Goal: Task Accomplishment & Management: Use online tool/utility

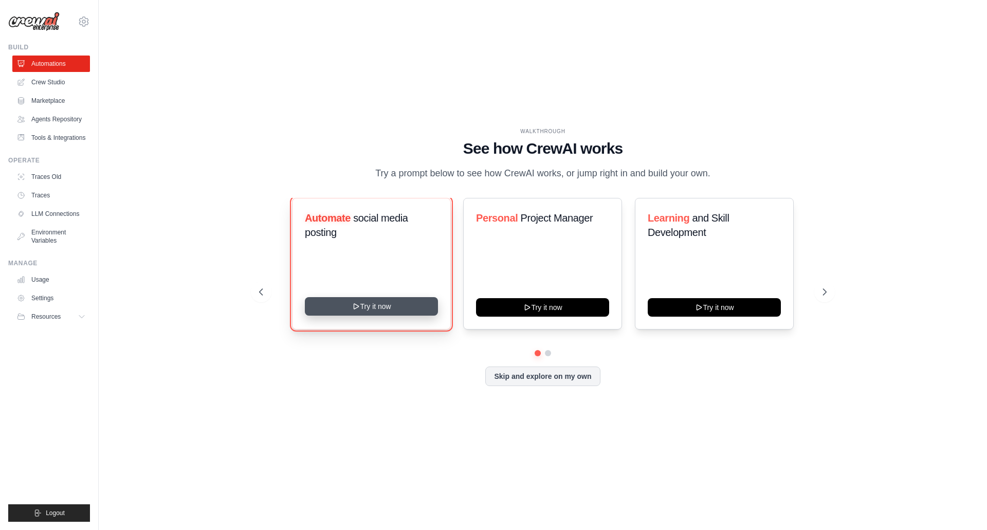
click at [388, 316] on button "Try it now" at bounding box center [371, 306] width 133 height 19
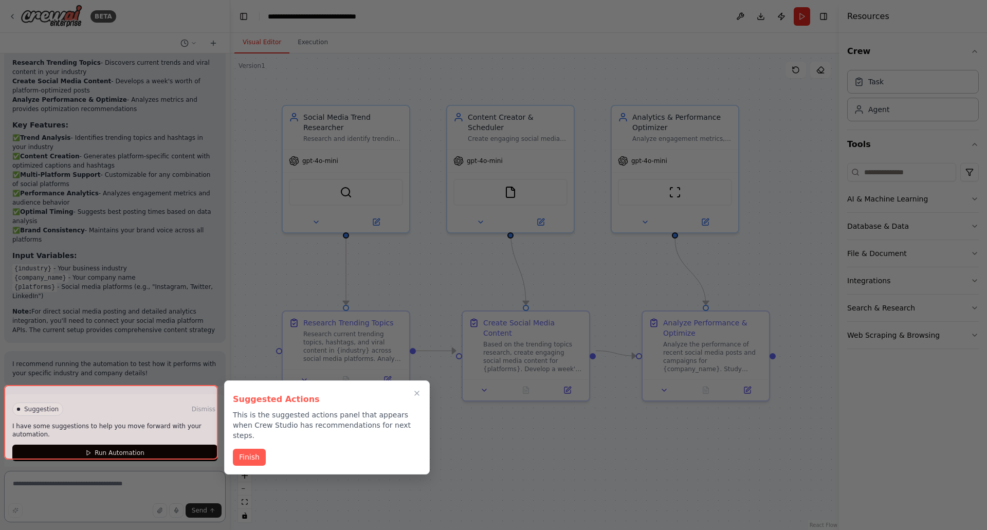
scroll to position [940, 0]
drag, startPoint x: 758, startPoint y: 484, endPoint x: 759, endPoint y: 489, distance: 5.2
click at [759, 489] on div at bounding box center [493, 265] width 987 height 530
click at [883, 406] on div at bounding box center [493, 265] width 987 height 530
click at [632, 85] on div at bounding box center [493, 265] width 987 height 530
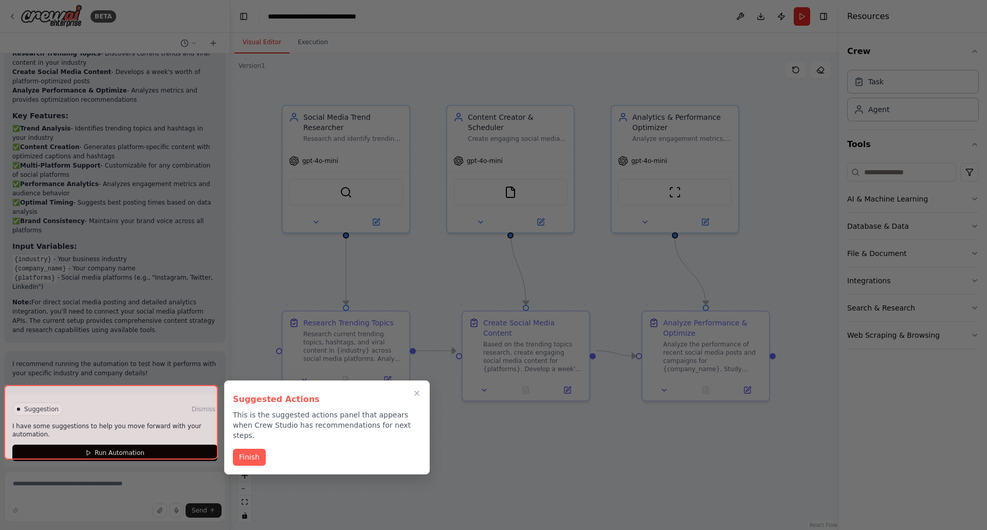
click at [704, 47] on div at bounding box center [493, 265] width 987 height 530
click at [541, 30] on div at bounding box center [493, 265] width 987 height 530
click at [248, 448] on button "Finish" at bounding box center [249, 456] width 33 height 17
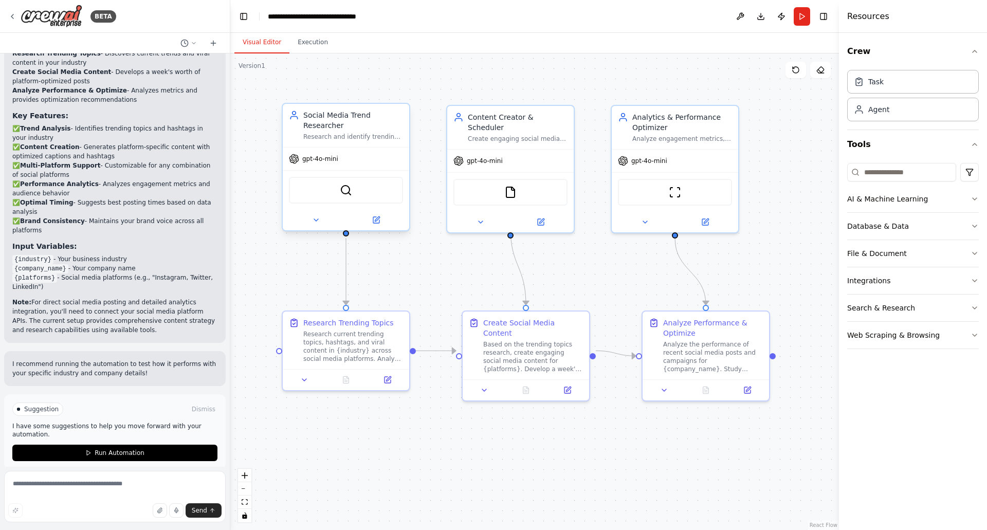
click at [409, 129] on div "Social Media Trend Researcher Research and identify trending topics, hashtags, …" at bounding box center [346, 125] width 126 height 43
click at [124, 448] on button "Run Automation" at bounding box center [114, 453] width 205 height 16
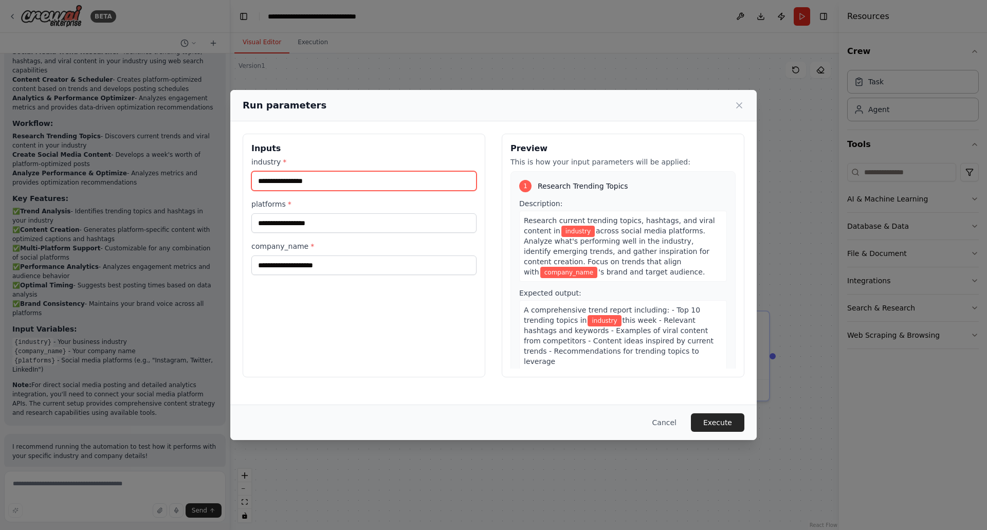
click at [361, 178] on input "industry *" at bounding box center [363, 181] width 225 height 20
click at [734, 109] on icon at bounding box center [739, 105] width 10 height 10
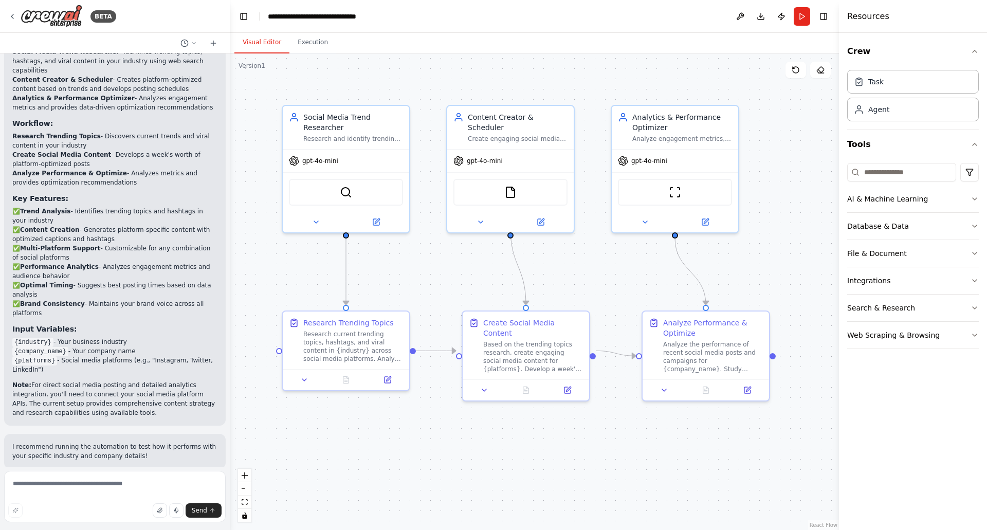
click at [571, 80] on div ".deletable-edge-delete-btn { width: 20px; height: 20px; border: 0px solid #ffff…" at bounding box center [534, 291] width 609 height 477
click at [312, 44] on button "Execution" at bounding box center [312, 43] width 47 height 22
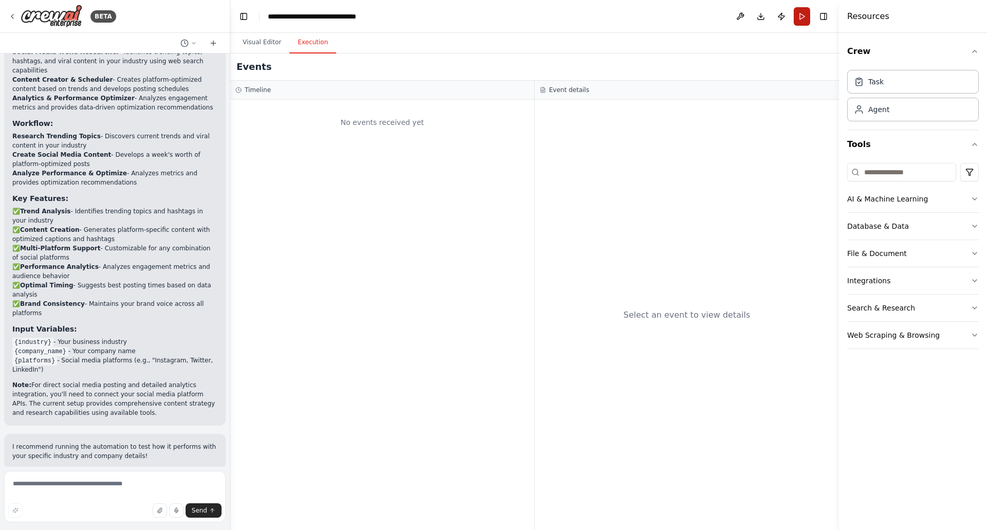
click at [806, 14] on button "Run" at bounding box center [802, 16] width 16 height 19
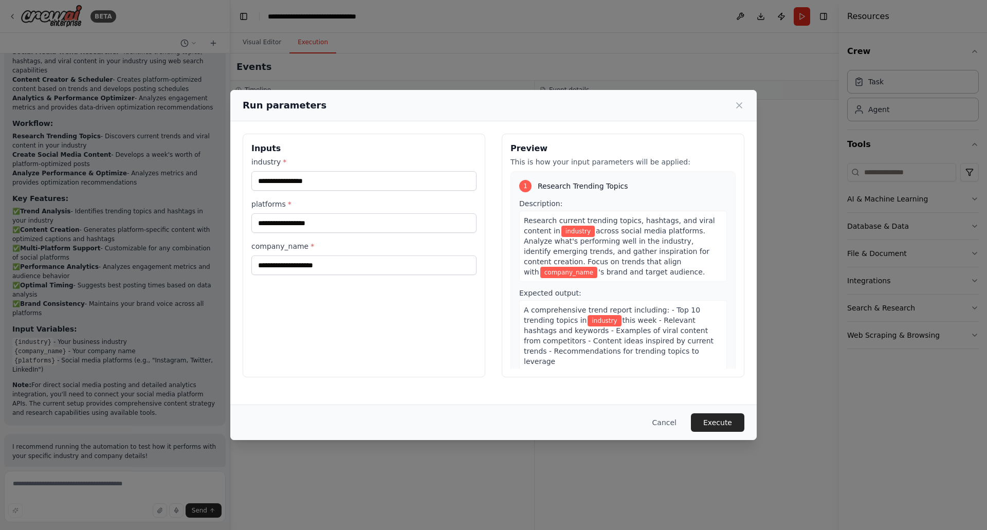
click at [662, 49] on div "Run parameters Inputs industry * platforms * company_name * Preview This is how…" at bounding box center [493, 265] width 987 height 530
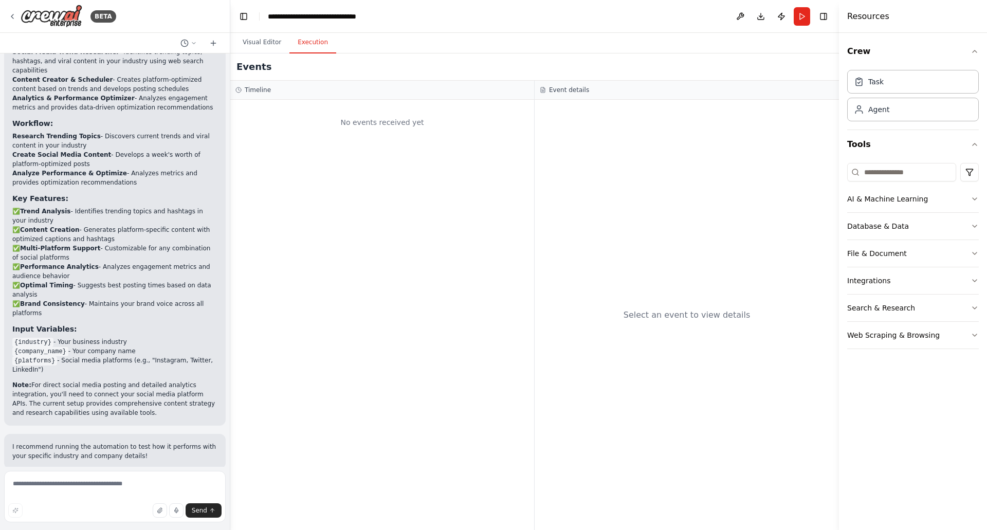
drag, startPoint x: 690, startPoint y: 423, endPoint x: 692, endPoint y: 409, distance: 14.0
click at [691, 423] on div "Select an event to view details" at bounding box center [687, 315] width 304 height 430
click at [803, 429] on div "Select an event to view details" at bounding box center [687, 315] width 304 height 430
click at [711, 192] on div "Select an event to view details" at bounding box center [687, 315] width 304 height 430
click at [713, 192] on div "Select an event to view details" at bounding box center [687, 315] width 304 height 430
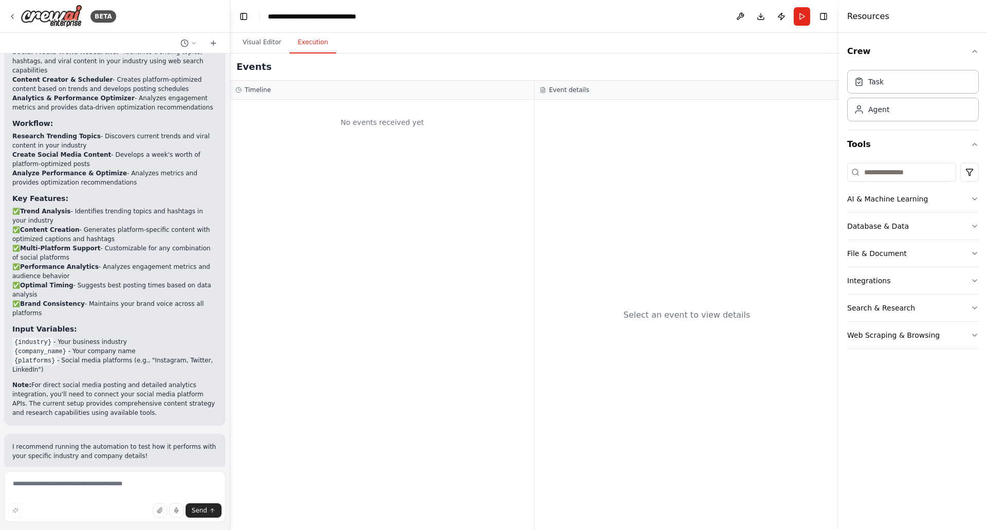
click at [704, 154] on div "Select an event to view details" at bounding box center [687, 315] width 304 height 430
click at [549, 36] on div "Visual Editor Execution" at bounding box center [534, 43] width 609 height 21
drag, startPoint x: 549, startPoint y: 35, endPoint x: 515, endPoint y: 60, distance: 41.7
click at [552, 35] on div "Visual Editor Execution" at bounding box center [534, 43] width 609 height 21
click at [504, 59] on div "Events" at bounding box center [534, 66] width 609 height 27
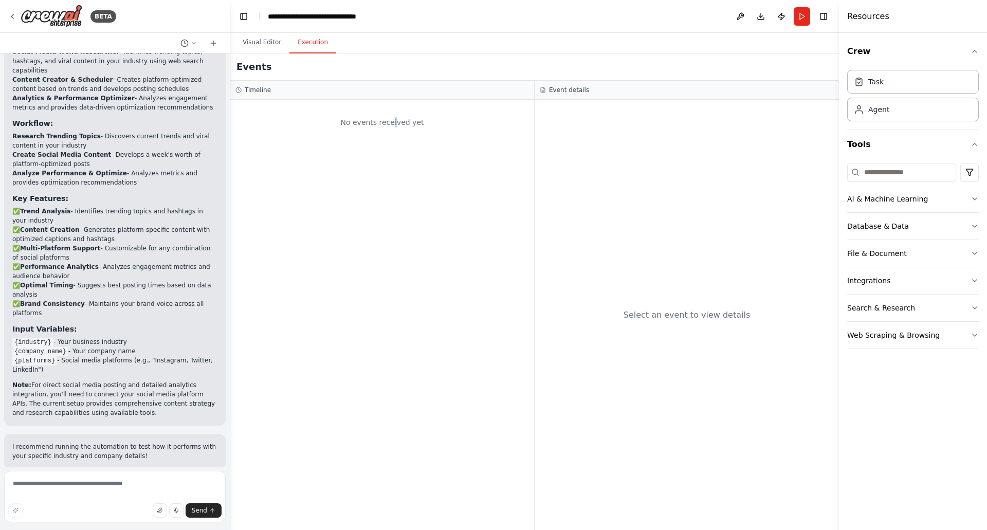
drag, startPoint x: 504, startPoint y: 59, endPoint x: 399, endPoint y: 187, distance: 165.2
click at [397, 190] on div "No events received yet" at bounding box center [382, 315] width 304 height 430
click at [247, 52] on button "Visual Editor" at bounding box center [261, 43] width 55 height 22
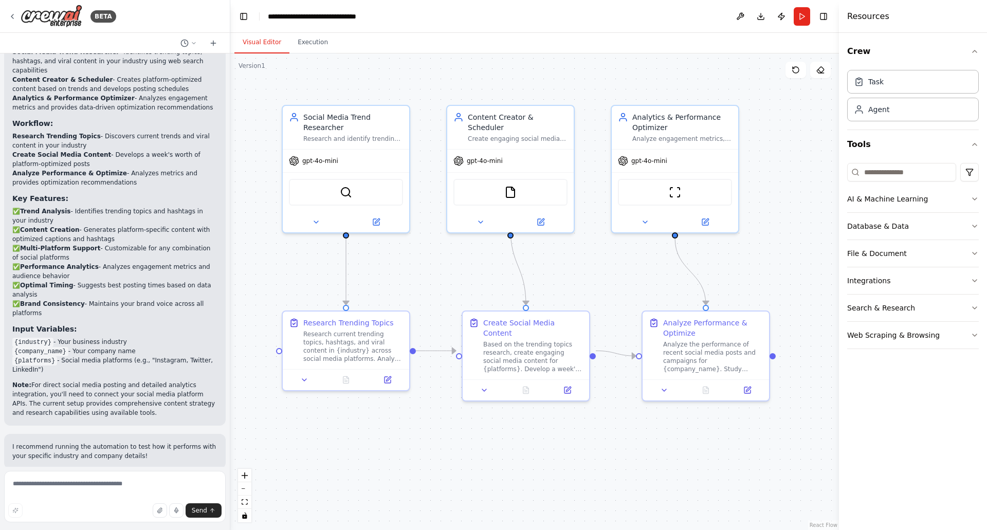
click at [708, 62] on div ".deletable-edge-delete-btn { width: 20px; height: 20px; border: 0px solid #ffff…" at bounding box center [534, 291] width 609 height 477
click at [708, 61] on div ".deletable-edge-delete-btn { width: 20px; height: 20px; border: 0px solid #ffff…" at bounding box center [534, 291] width 609 height 477
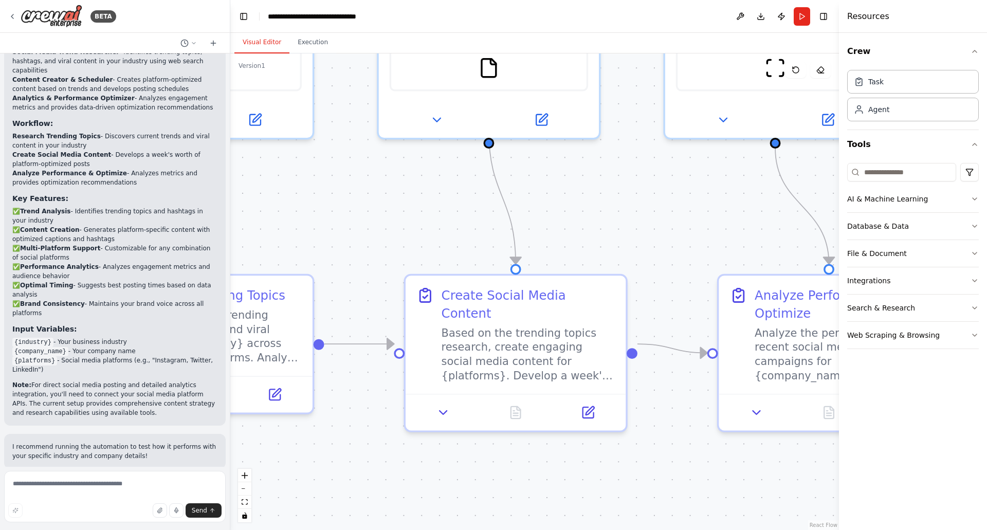
click at [920, 458] on div "Crew Task Agent Tools AI & Machine Learning Database & Data File & Document Int…" at bounding box center [913, 281] width 148 height 497
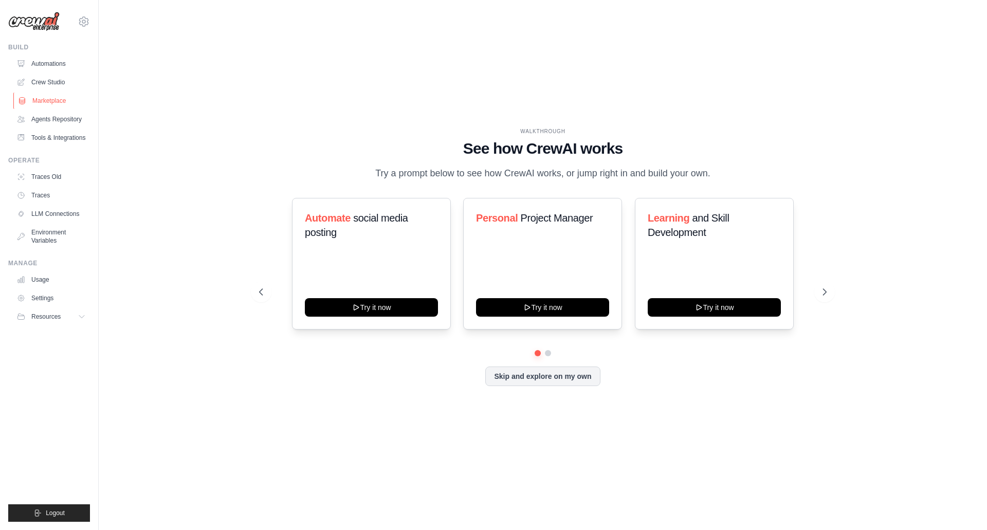
click at [45, 104] on link "Marketplace" at bounding box center [52, 101] width 78 height 16
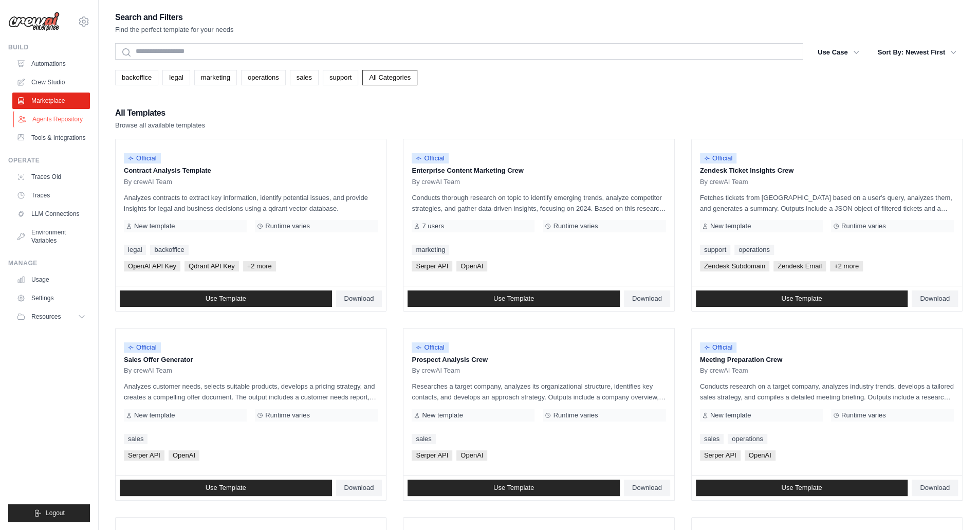
click at [49, 121] on link "Agents Repository" at bounding box center [52, 119] width 78 height 16
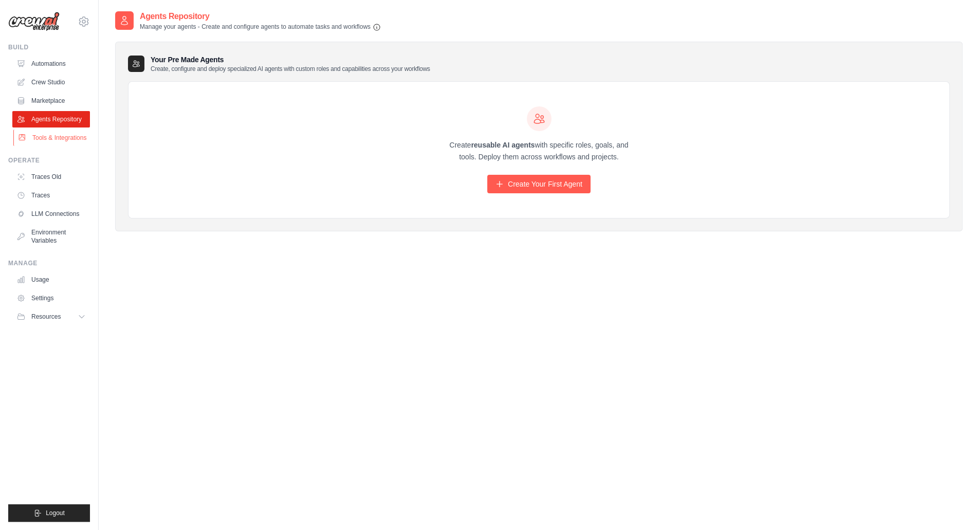
click at [41, 146] on link "Tools & Integrations" at bounding box center [52, 138] width 78 height 16
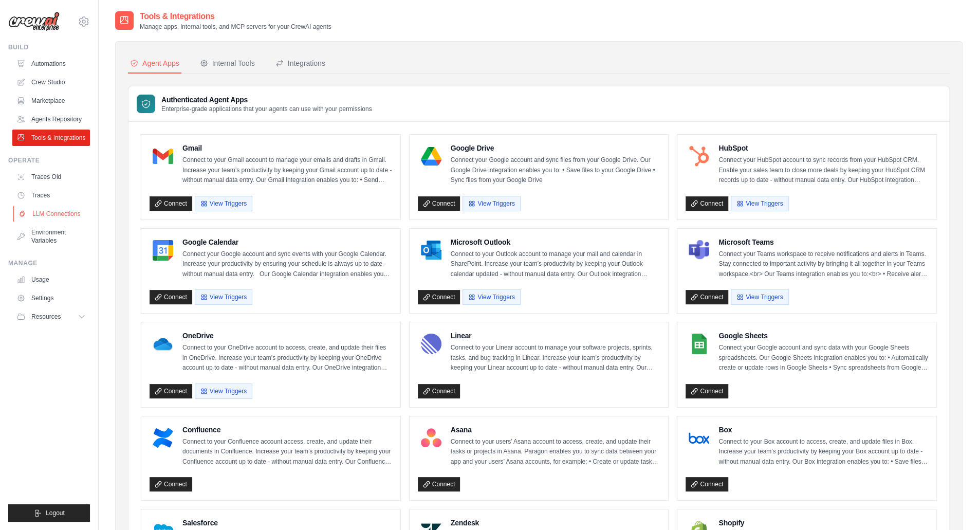
click at [66, 222] on link "LLM Connections" at bounding box center [52, 214] width 78 height 16
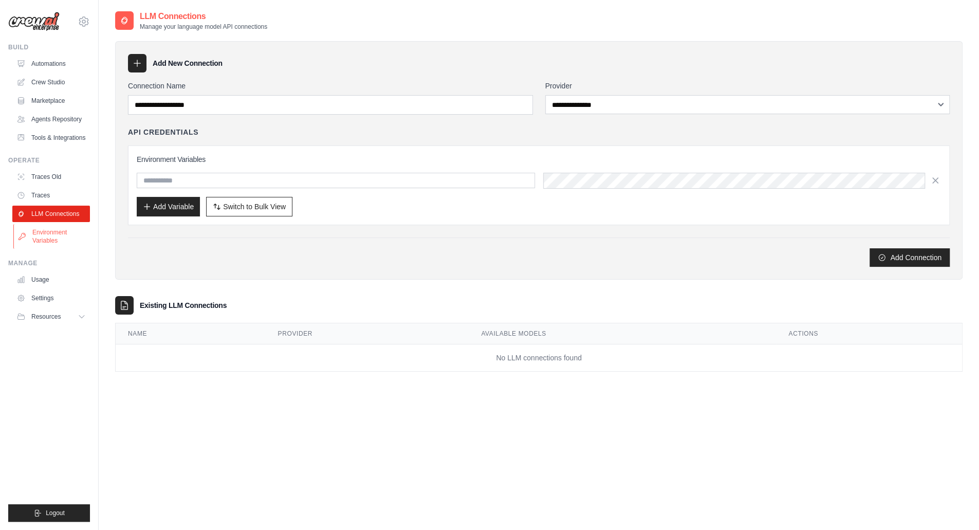
click at [63, 240] on link "Environment Variables" at bounding box center [52, 236] width 78 height 25
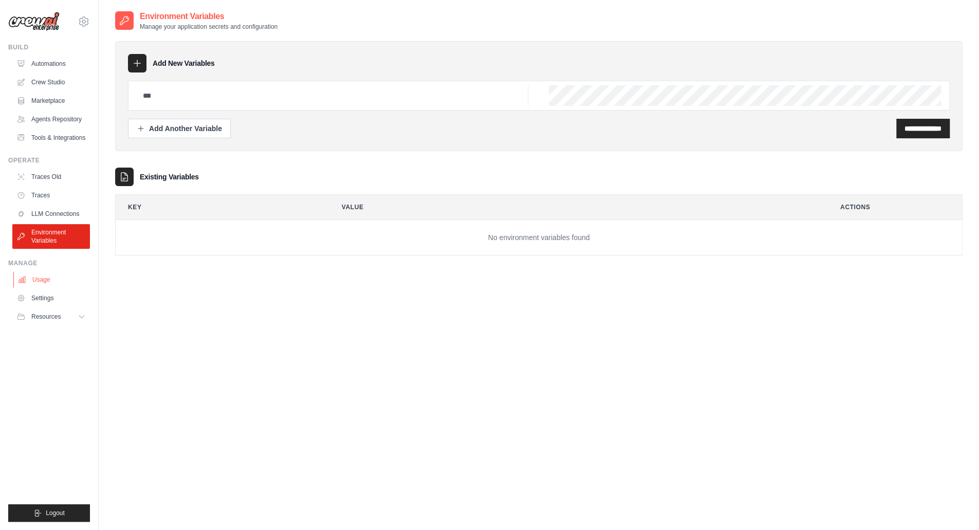
click at [41, 283] on link "Usage" at bounding box center [52, 279] width 78 height 16
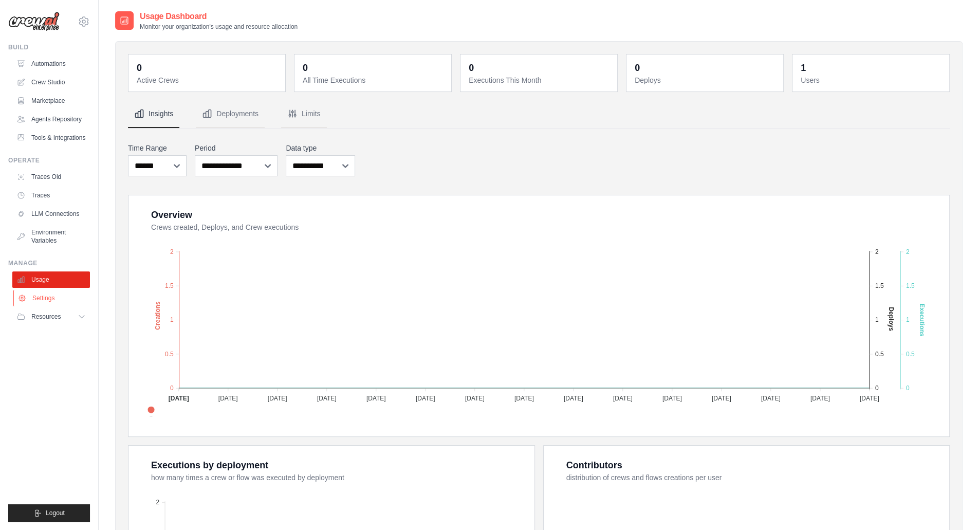
click at [50, 305] on link "Settings" at bounding box center [52, 298] width 78 height 16
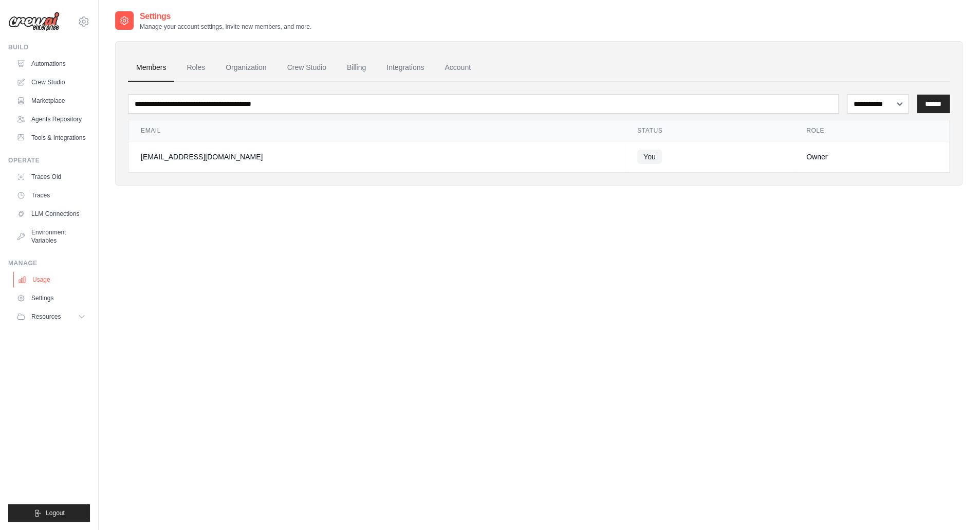
click at [44, 281] on link "Usage" at bounding box center [52, 279] width 78 height 16
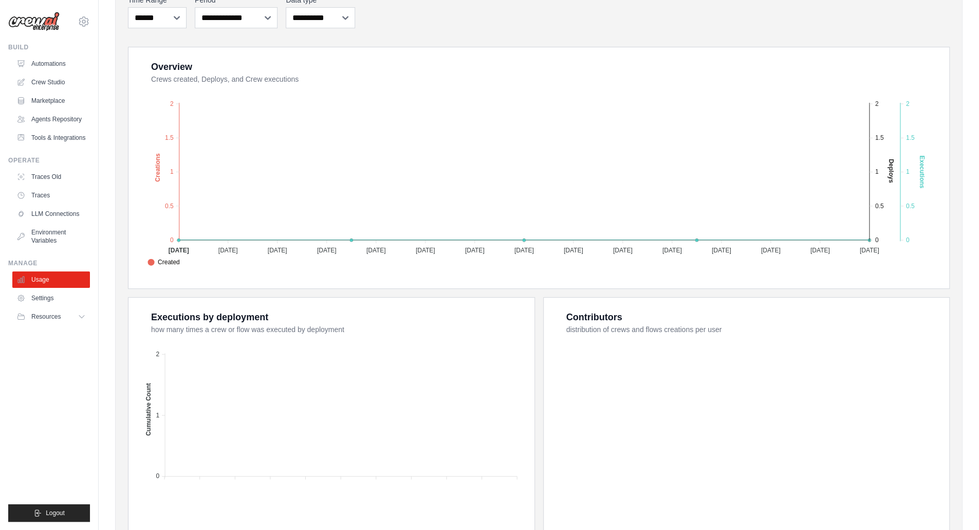
scroll to position [206, 0]
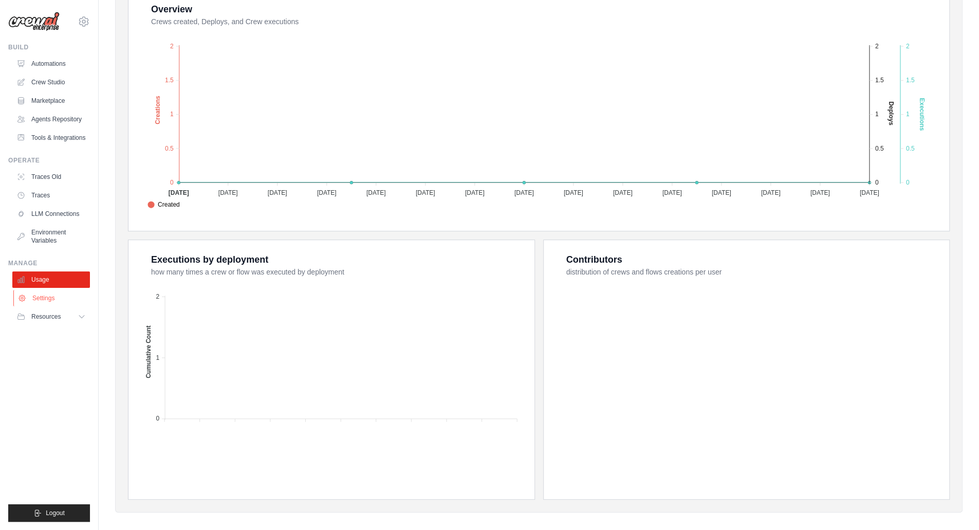
click at [35, 306] on link "Settings" at bounding box center [52, 298] width 78 height 16
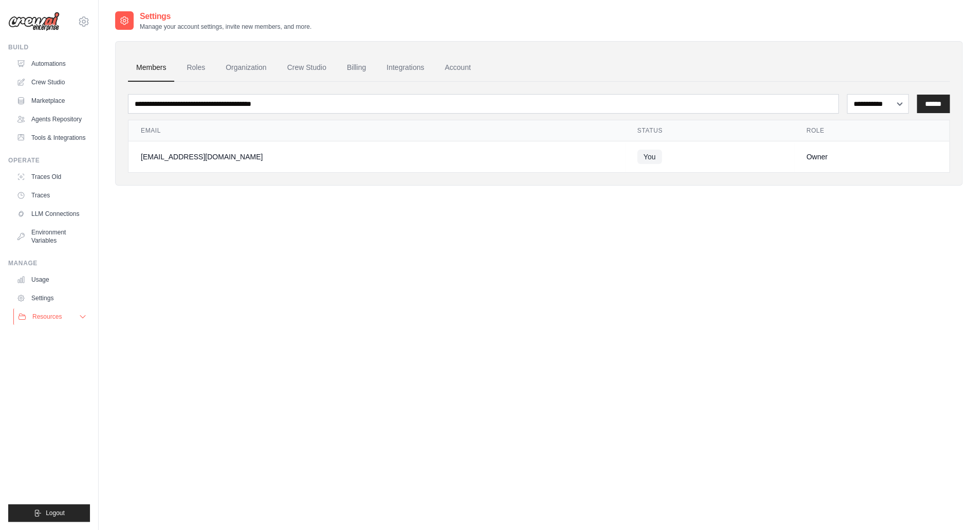
click at [45, 321] on span "Resources" at bounding box center [46, 317] width 29 height 8
click at [54, 86] on link "Crew Studio" at bounding box center [52, 82] width 78 height 16
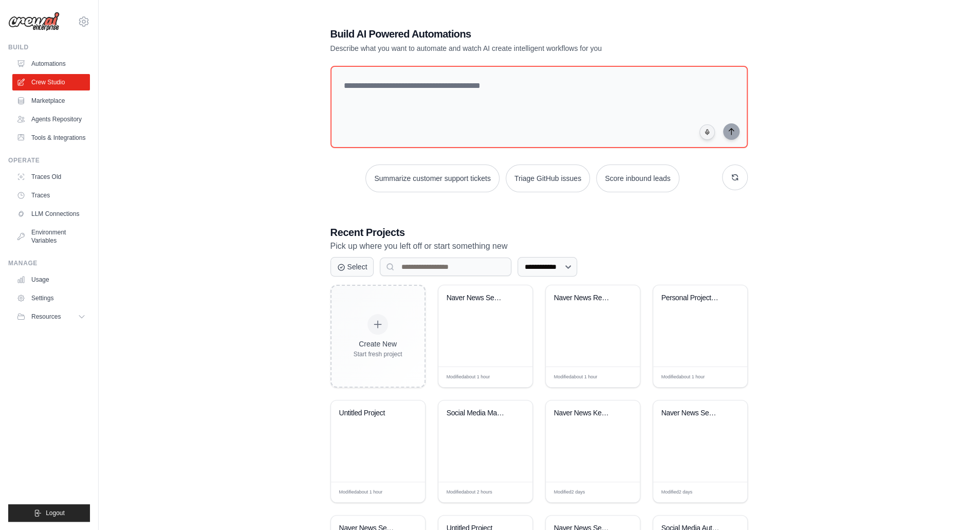
click at [926, 139] on div "**********" at bounding box center [539, 322] width 848 height 624
click at [881, 379] on div "**********" at bounding box center [539, 322] width 848 height 624
click at [909, 178] on div "**********" at bounding box center [539, 322] width 848 height 624
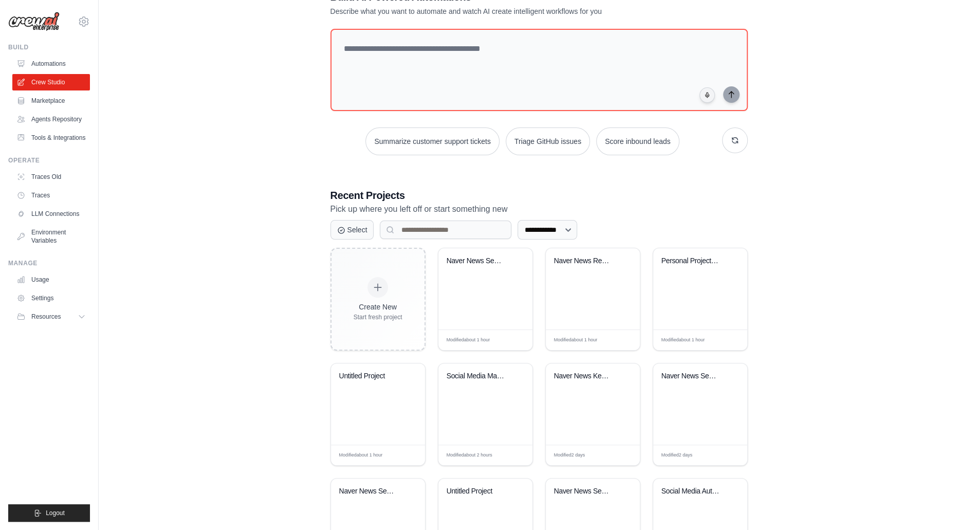
scroll to position [113, 0]
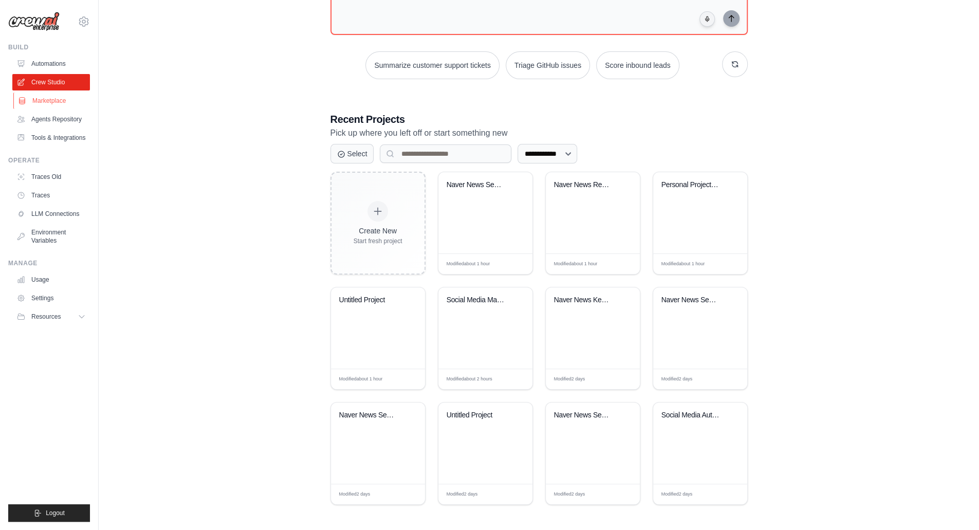
click at [51, 103] on link "Marketplace" at bounding box center [52, 101] width 78 height 16
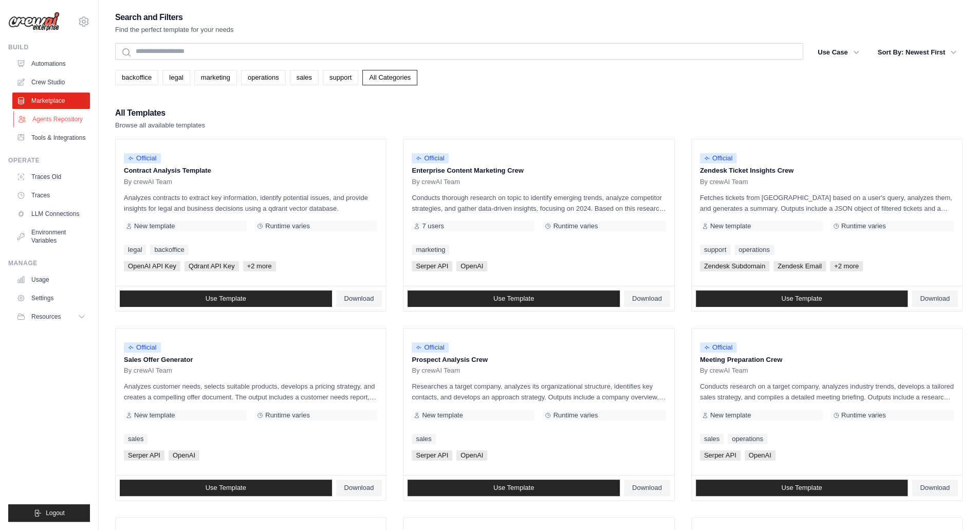
click at [57, 120] on link "Agents Repository" at bounding box center [52, 119] width 78 height 16
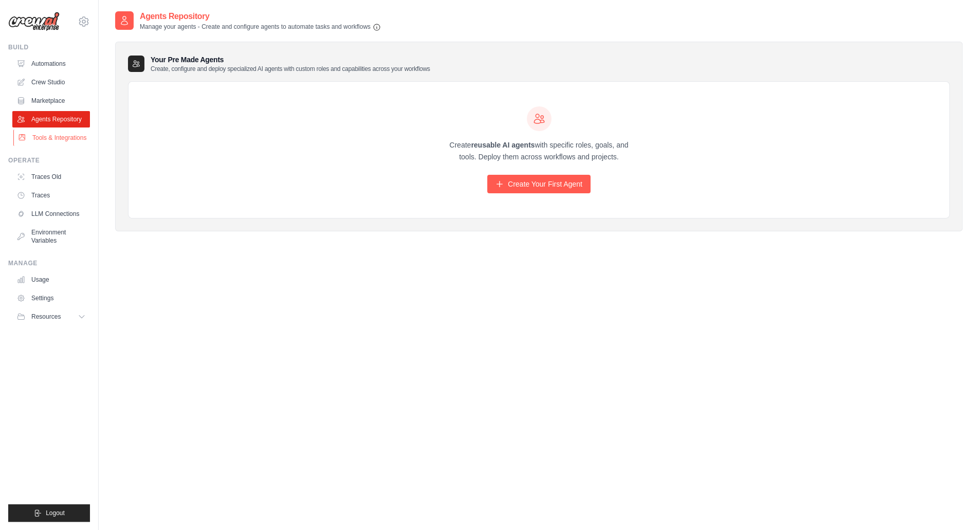
click at [57, 143] on link "Tools & Integrations" at bounding box center [52, 138] width 78 height 16
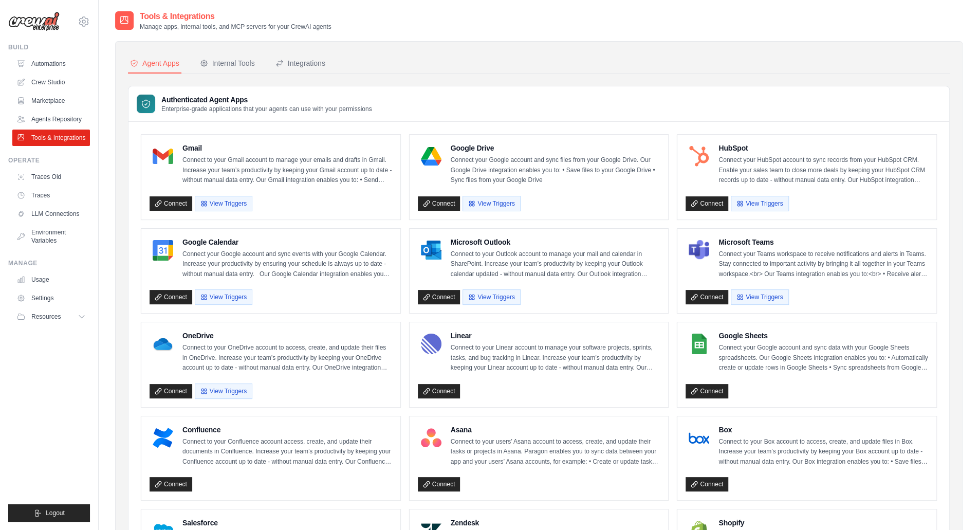
click at [607, 17] on div "Tools & Integrations Manage apps, internal tools, and MCP servers for your Crew…" at bounding box center [539, 20] width 848 height 21
